Goal: Information Seeking & Learning: Learn about a topic

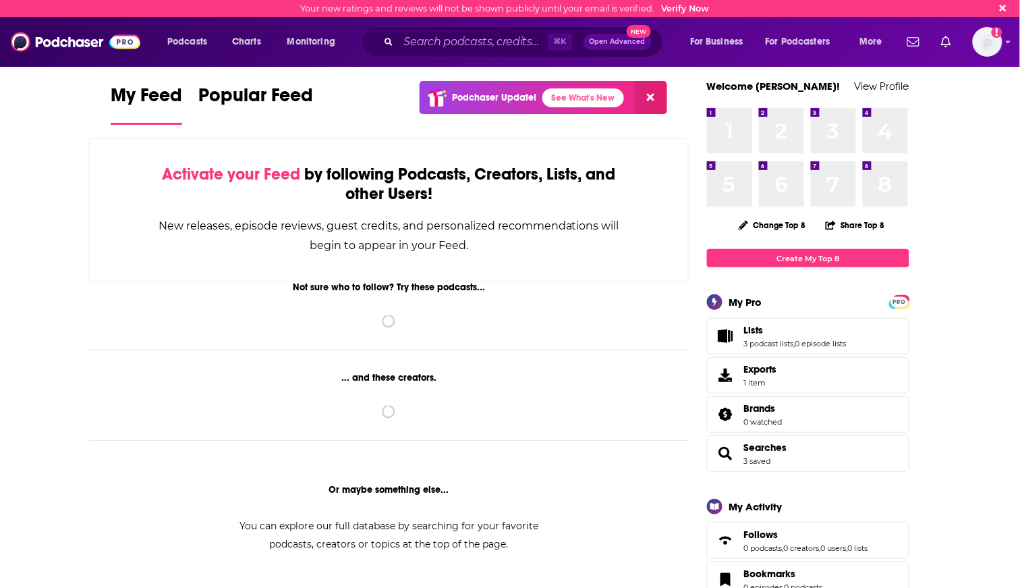
click at [1002, 45] on div "Podcasts Charts Monitoring ⌘ K Open Advanced New For Business For Podcasters Mo…" at bounding box center [510, 42] width 1020 height 50
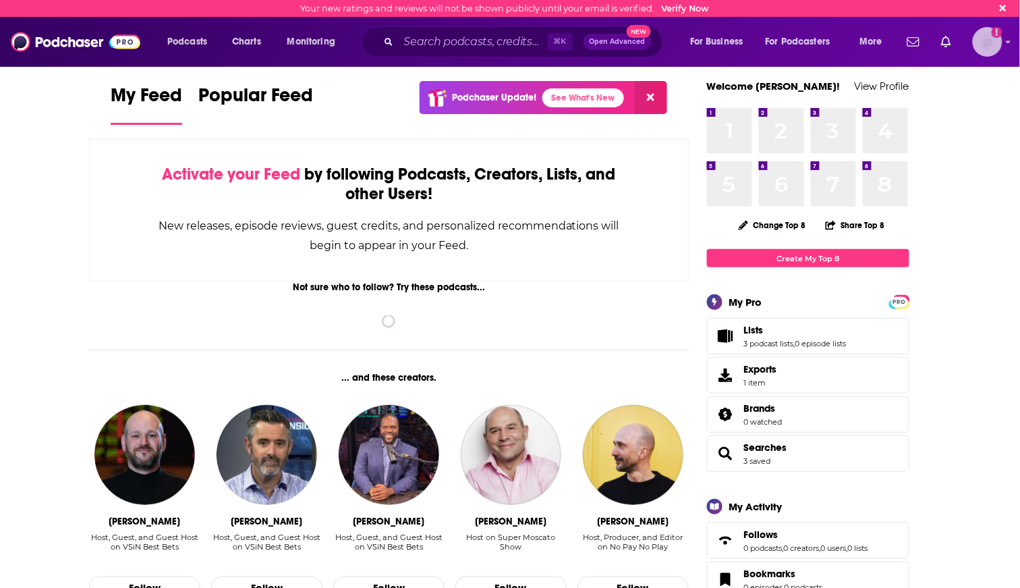
click at [991, 43] on img "Logged in as charlottestone" at bounding box center [988, 42] width 30 height 30
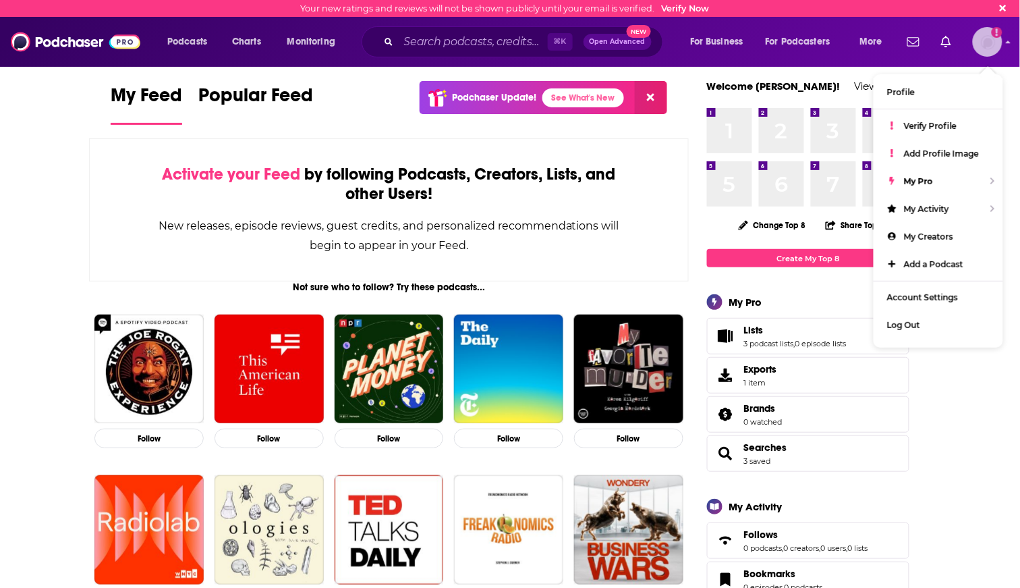
click at [991, 43] on img "Logged in as charlottestone" at bounding box center [988, 42] width 30 height 30
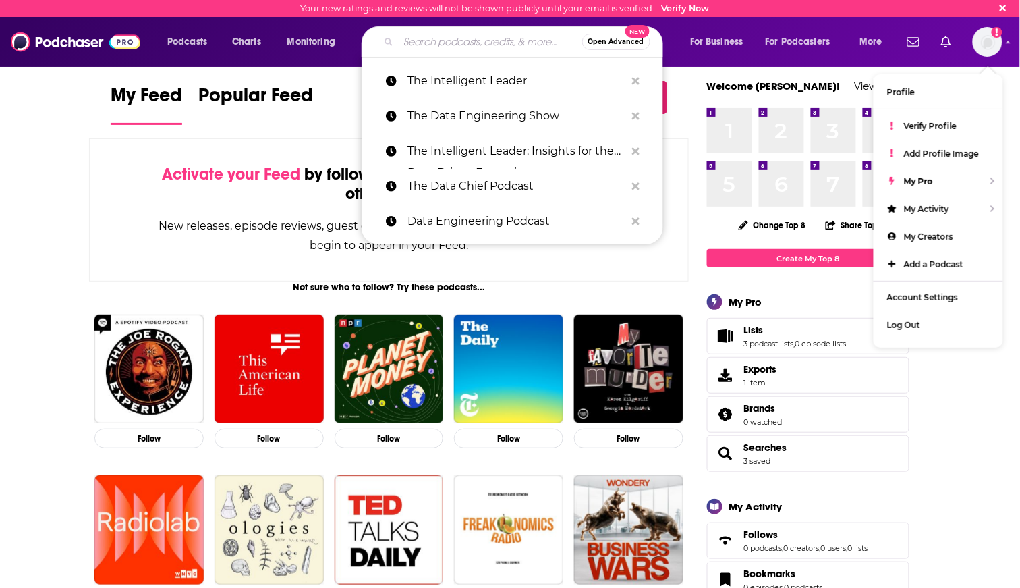
click at [496, 40] on input "Search podcasts, credits, & more..." at bounding box center [490, 42] width 183 height 22
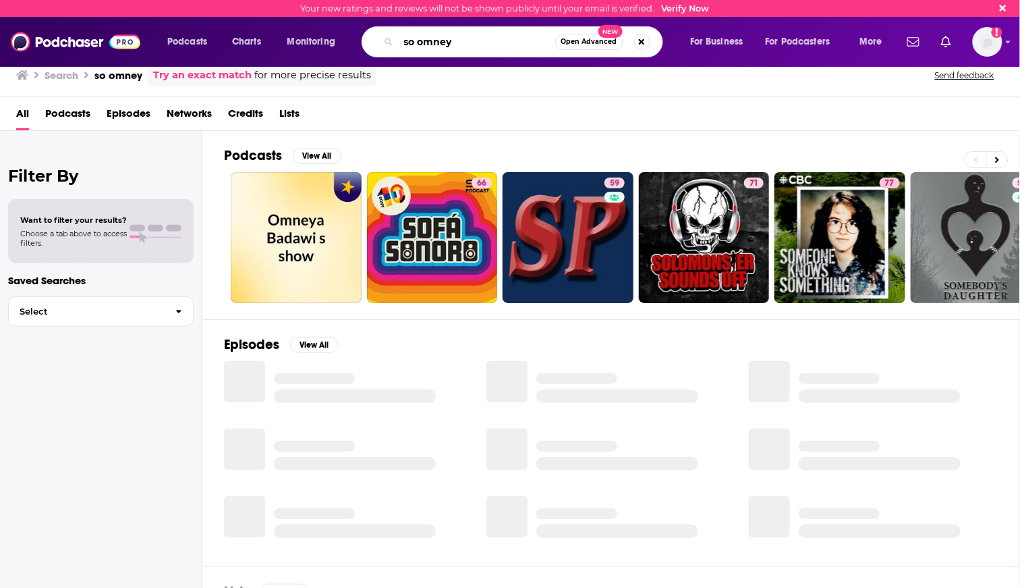
click at [433, 45] on input "so omney" at bounding box center [477, 42] width 157 height 22
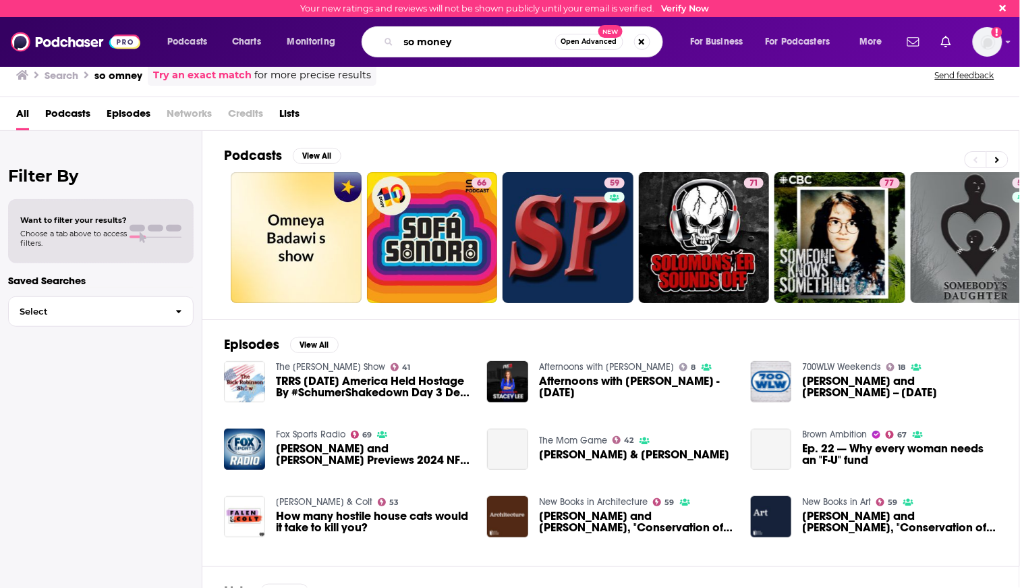
type input "so money"
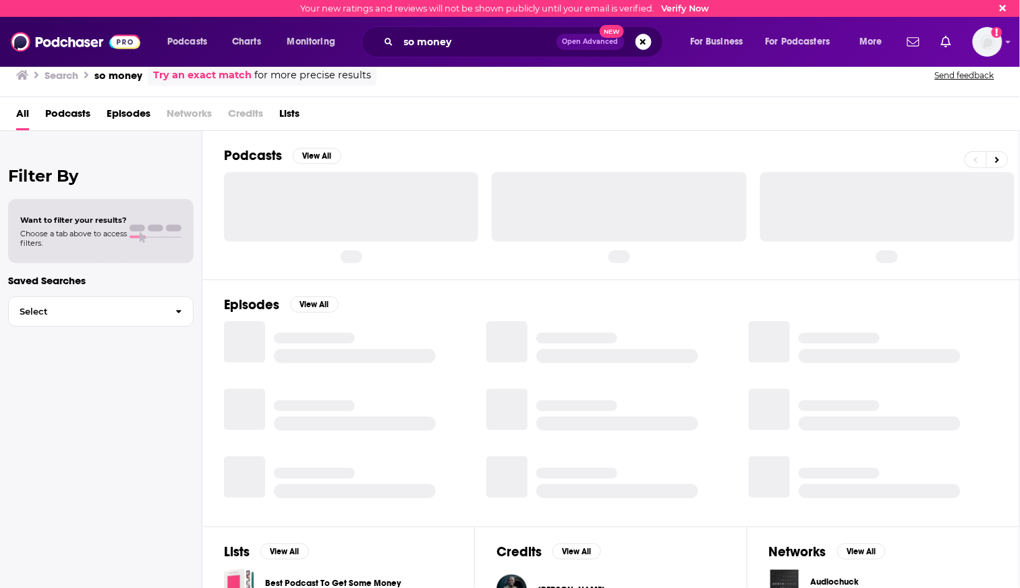
click at [581, 74] on div "Search so money Try an exact match for more precise results Send feedback" at bounding box center [507, 75] width 982 height 21
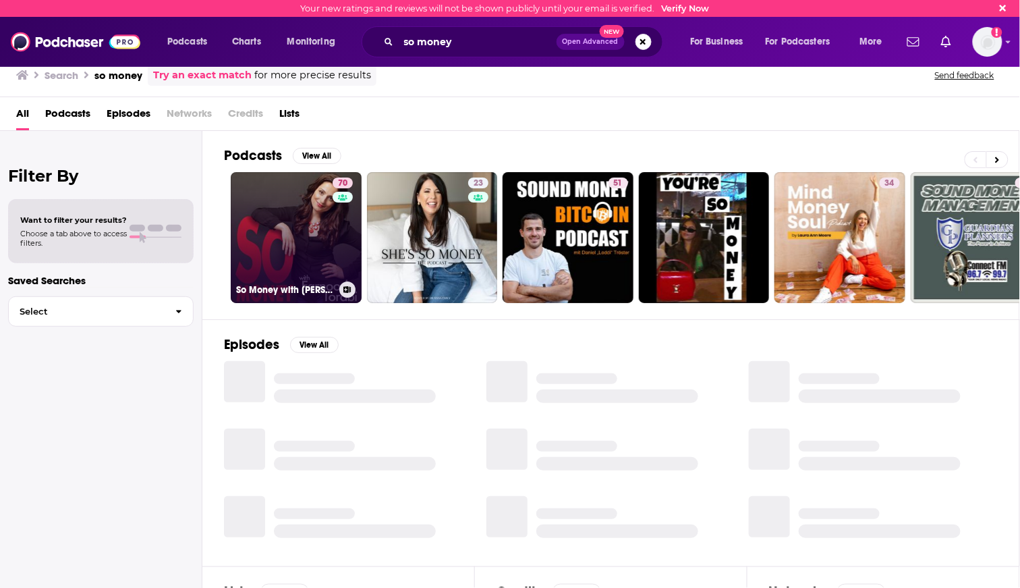
click at [300, 205] on link "70 So Money with Farnoosh Torabi" at bounding box center [296, 237] width 131 height 131
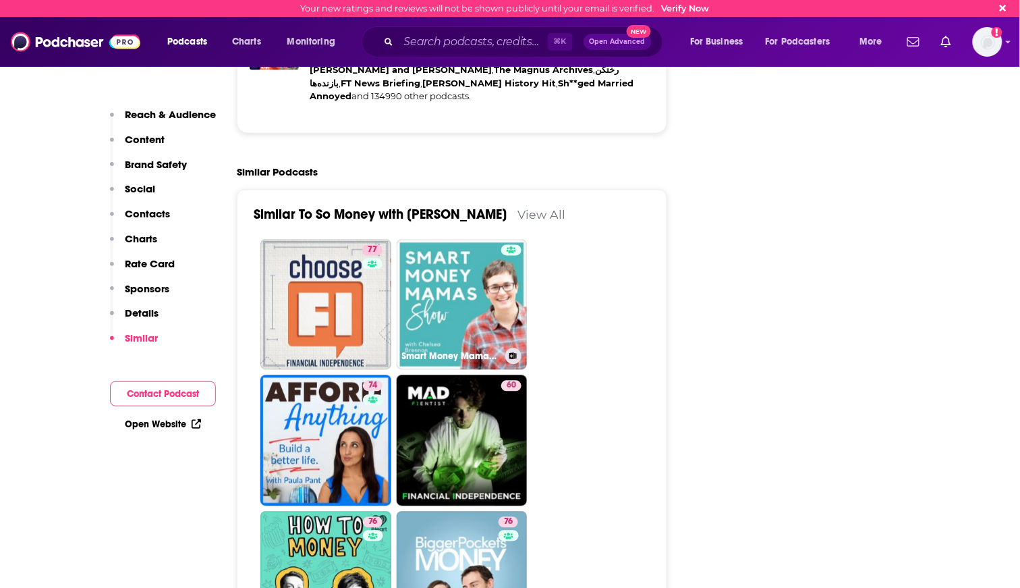
scroll to position [3359, 0]
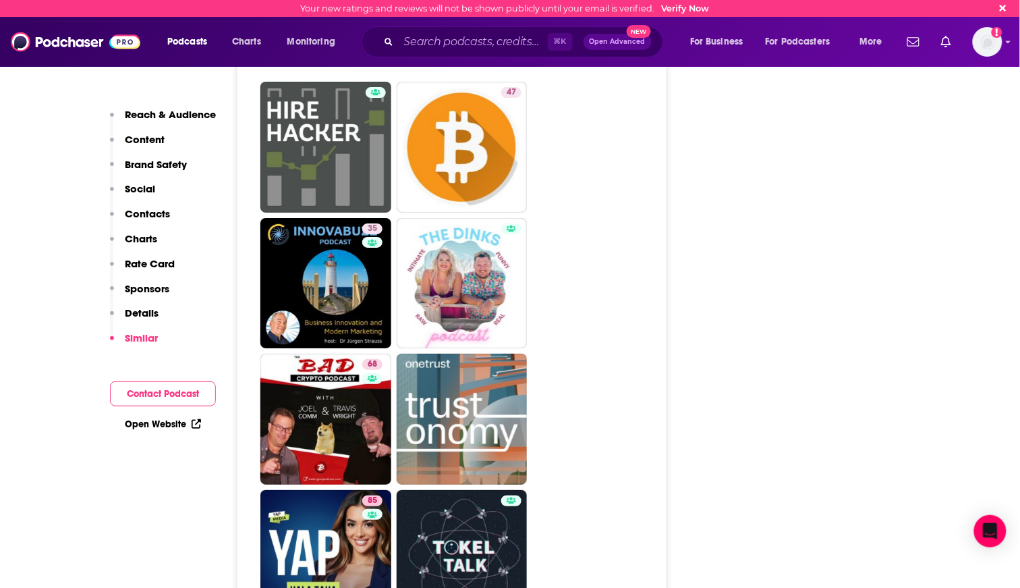
scroll to position [5465, 0]
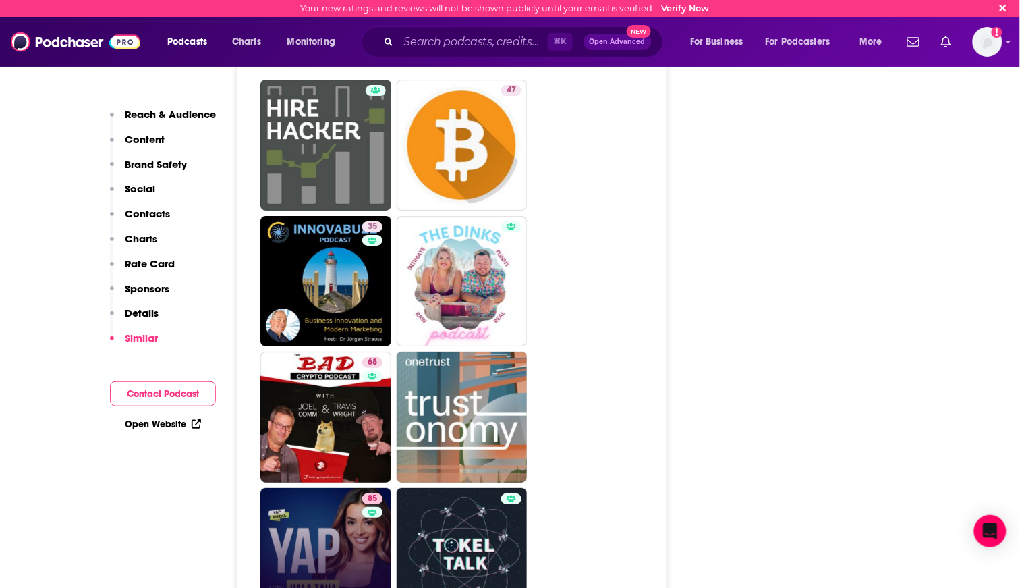
click at [316, 488] on link "85 Young and Profiting with [PERSON_NAME] (Entrepreneurship, Sales, Marketing)" at bounding box center [325, 553] width 131 height 131
type input "[URL][DOMAIN_NAME]"
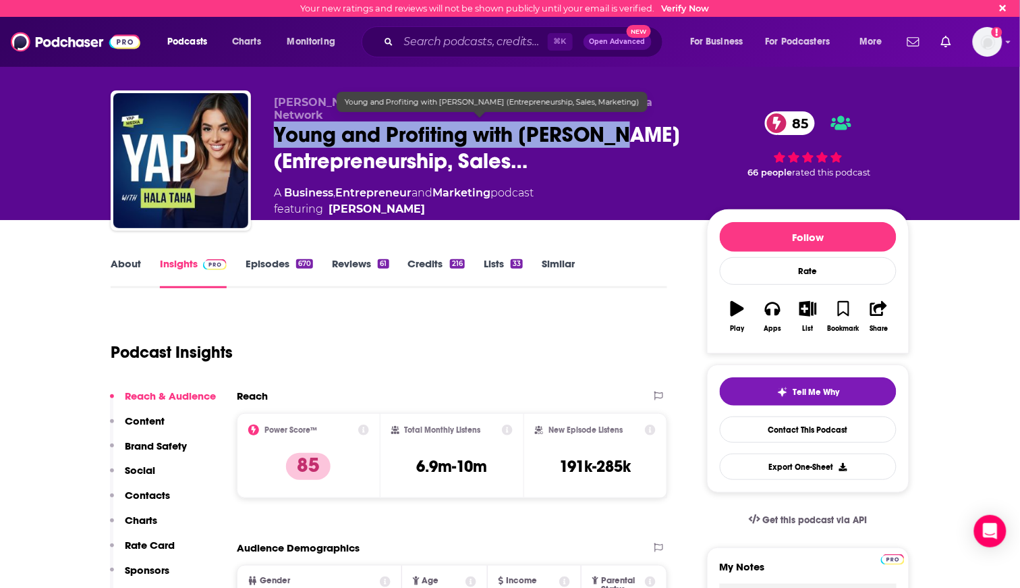
drag, startPoint x: 305, startPoint y: 134, endPoint x: 627, endPoint y: 127, distance: 321.8
click at [627, 127] on span "Young and Profiting with [PERSON_NAME] (Entrepreneurship, Sales…" at bounding box center [479, 147] width 411 height 53
copy h2 "Young and Profiting with [PERSON_NAME]"
